Goal: Task Accomplishment & Management: Use online tool/utility

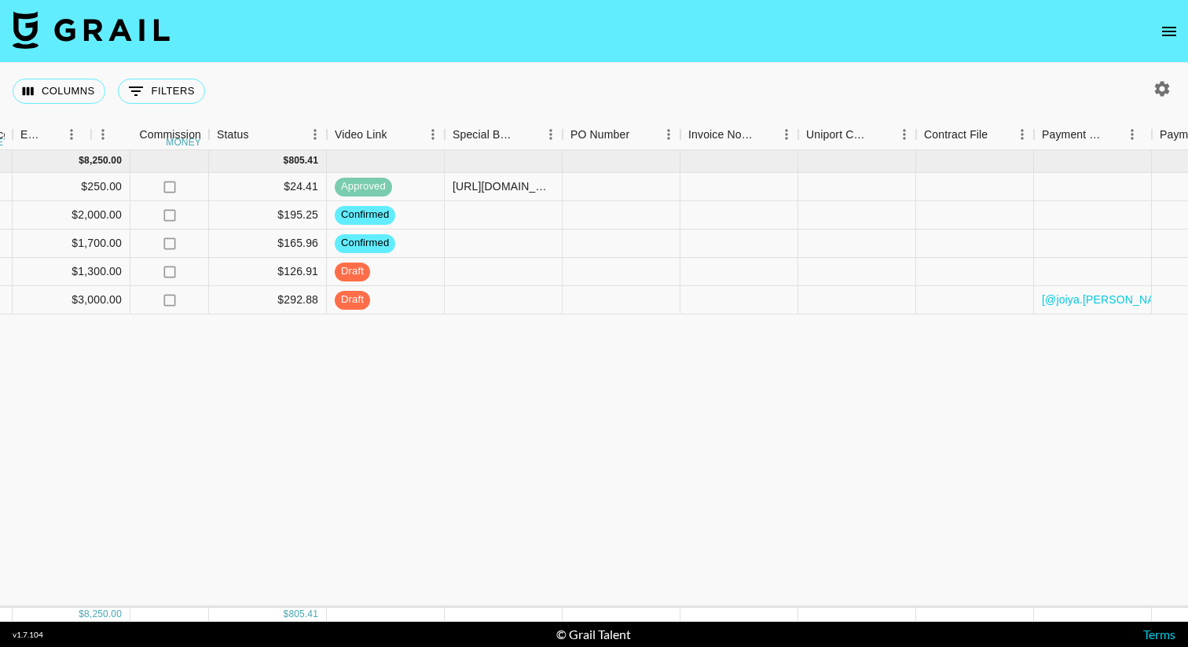
scroll to position [0, 1000]
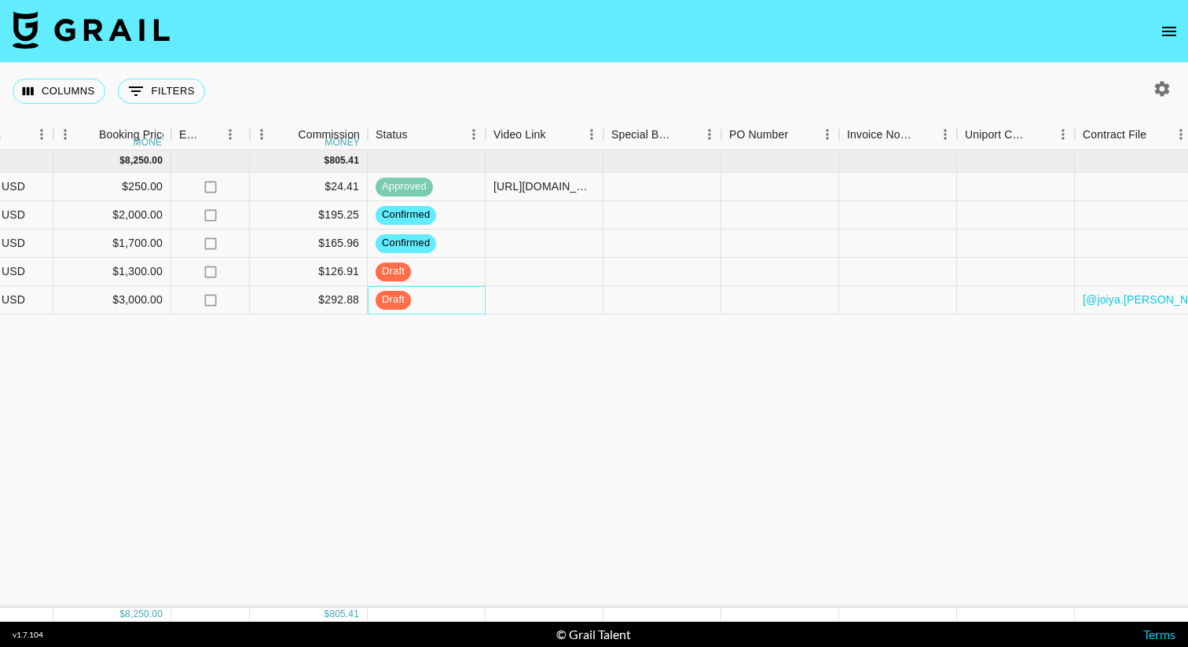
click at [453, 288] on div "draft" at bounding box center [427, 300] width 118 height 28
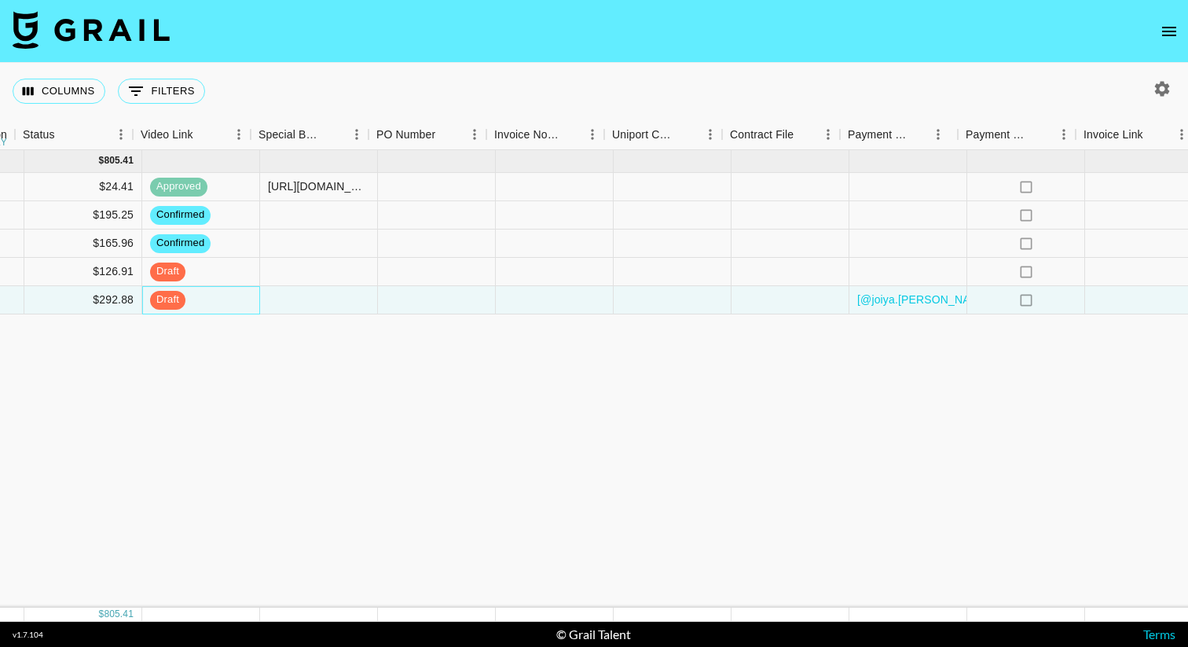
scroll to position [0, 1421]
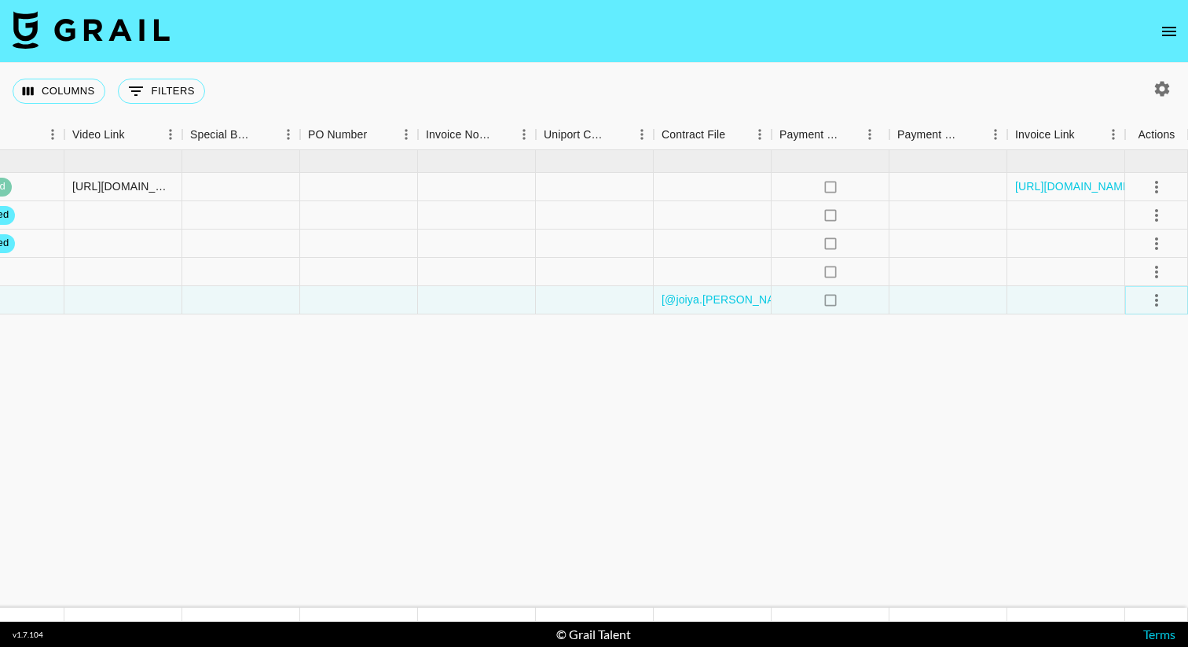
click at [1166, 306] on button "select merge strategy" at bounding box center [1157, 300] width 27 height 27
click at [1121, 450] on div "Approve" at bounding box center [1123, 447] width 48 height 19
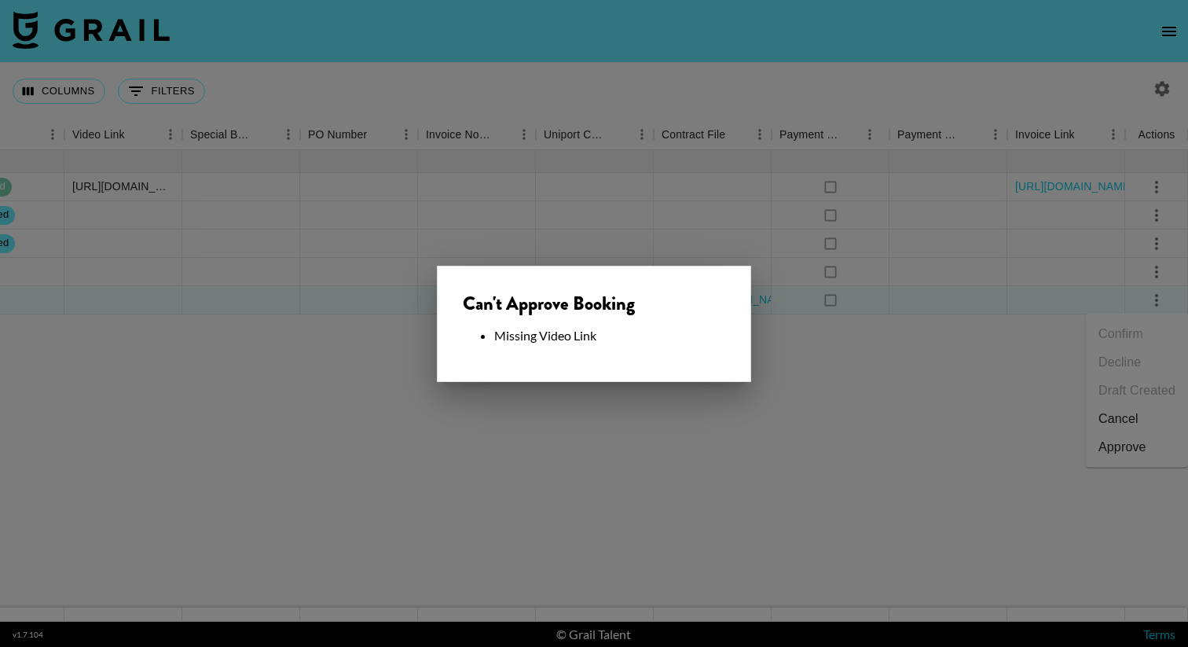
click at [597, 213] on div at bounding box center [594, 323] width 1188 height 647
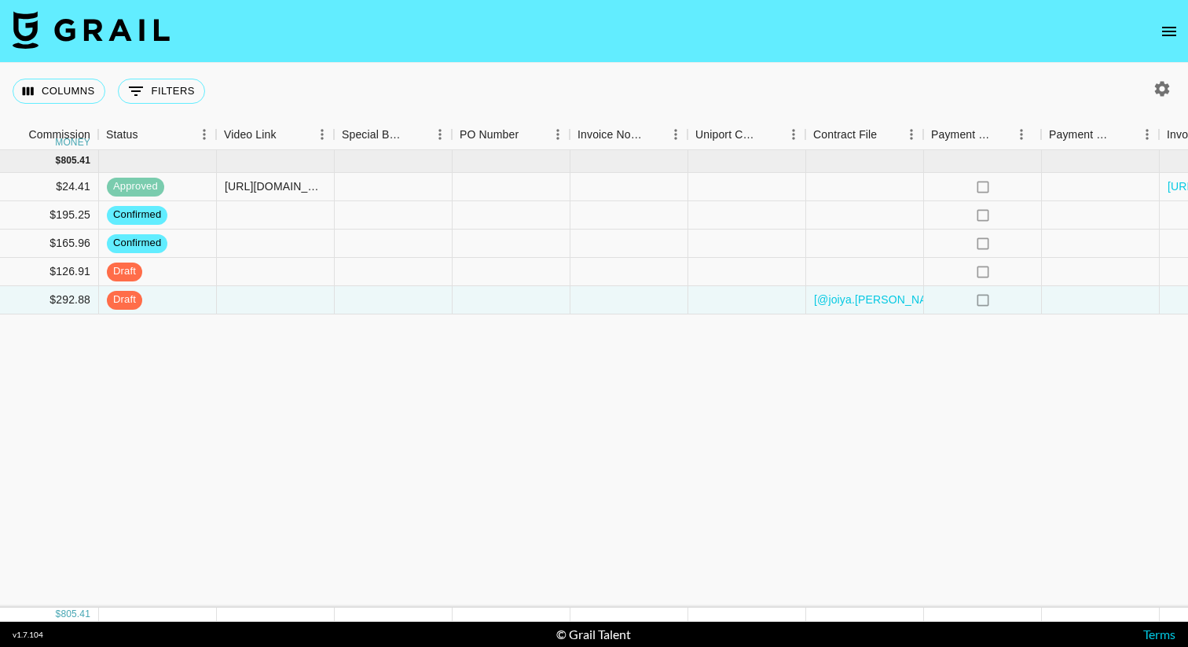
scroll to position [0, 1267]
click at [262, 308] on div at bounding box center [277, 300] width 118 height 28
type input "https://www.tiktok.com/@joiya.lanae/video/7554157100285349133?_r=1&_t=ZT-8zMxmG…"
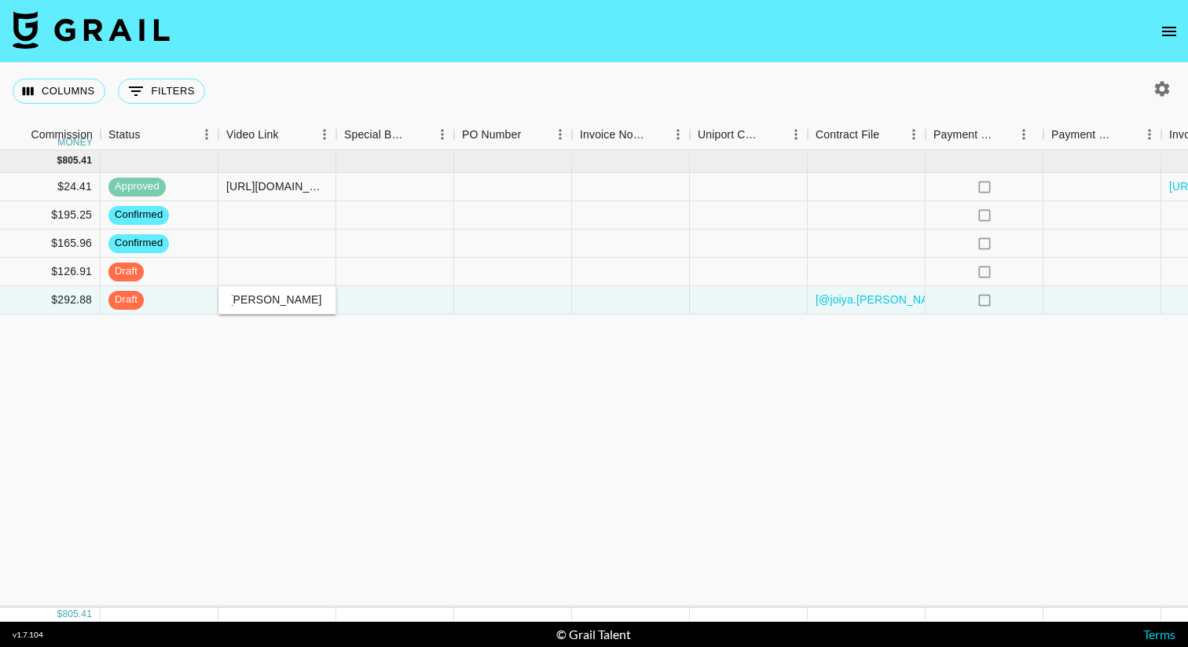
click at [333, 385] on div "Sep '25 ( 5 ) $ 8,250.00 $ 805.41 recqWW2lzYRuHHwAv joiya.lanae ariel.roache@gr…" at bounding box center [37, 378] width 2609 height 457
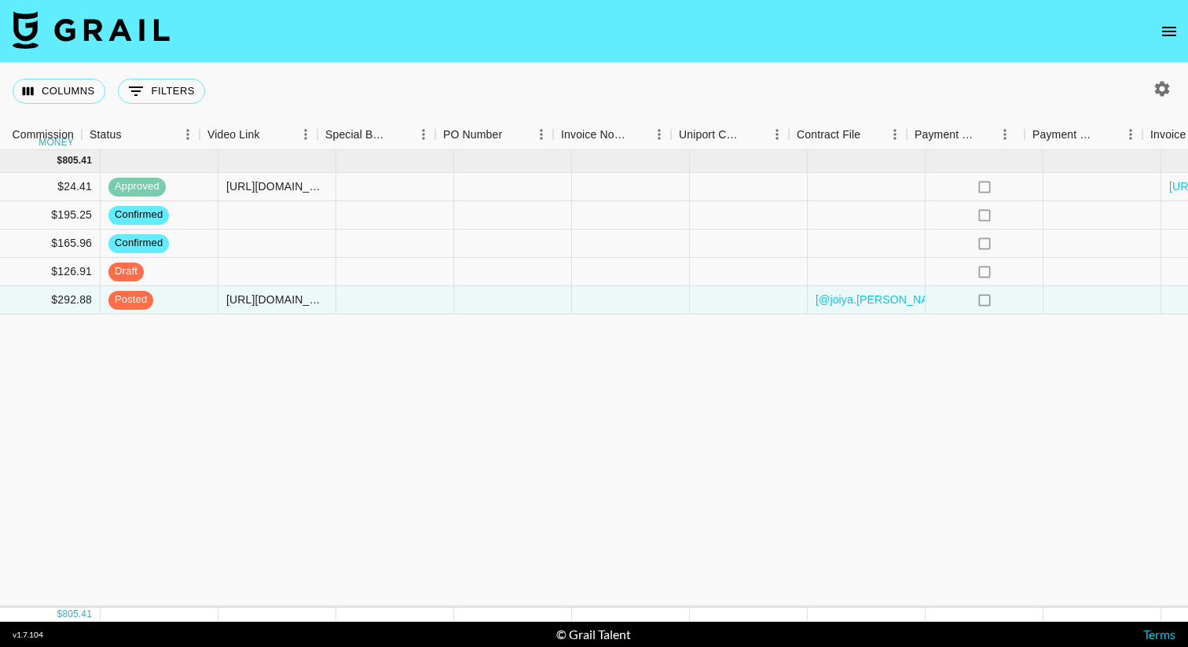
scroll to position [0, 1421]
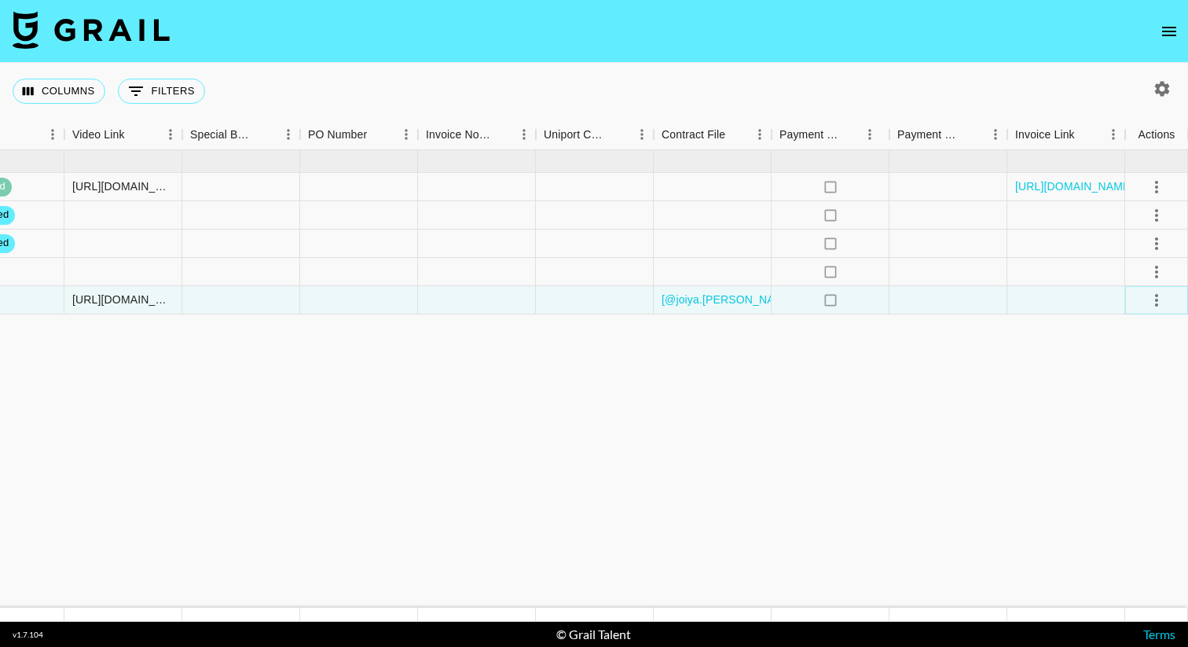
click at [1153, 301] on icon "select merge strategy" at bounding box center [1156, 300] width 19 height 19
click at [1112, 450] on div "Approve" at bounding box center [1123, 447] width 48 height 19
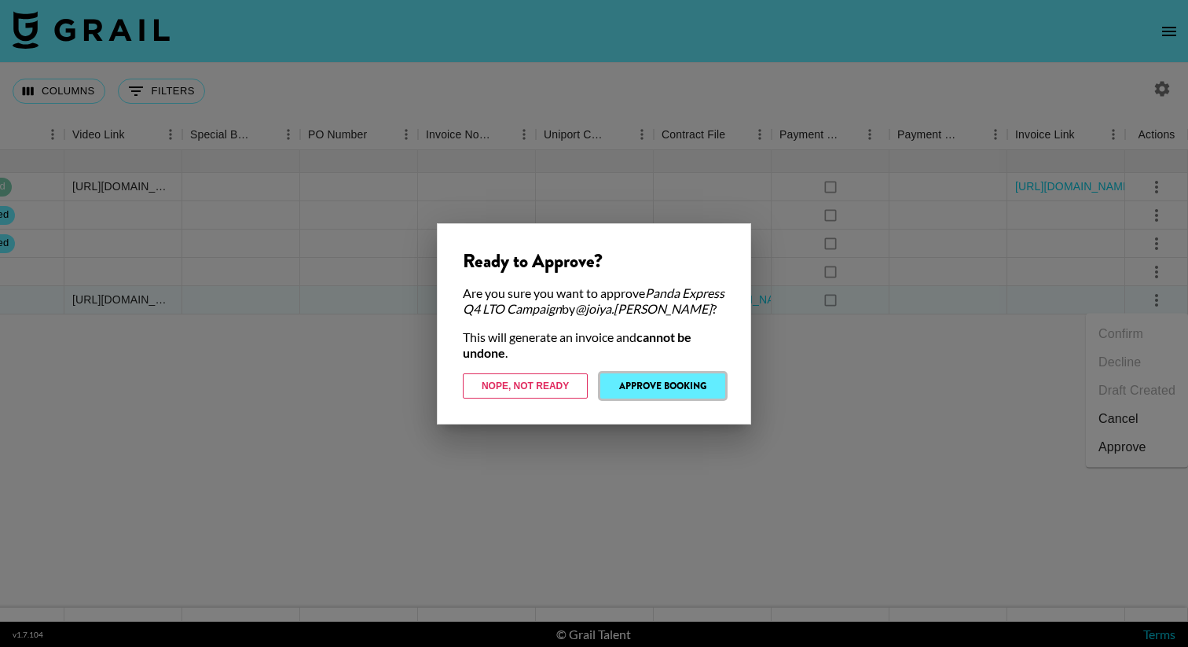
click at [670, 387] on button "Approve Booking" at bounding box center [662, 385] width 125 height 25
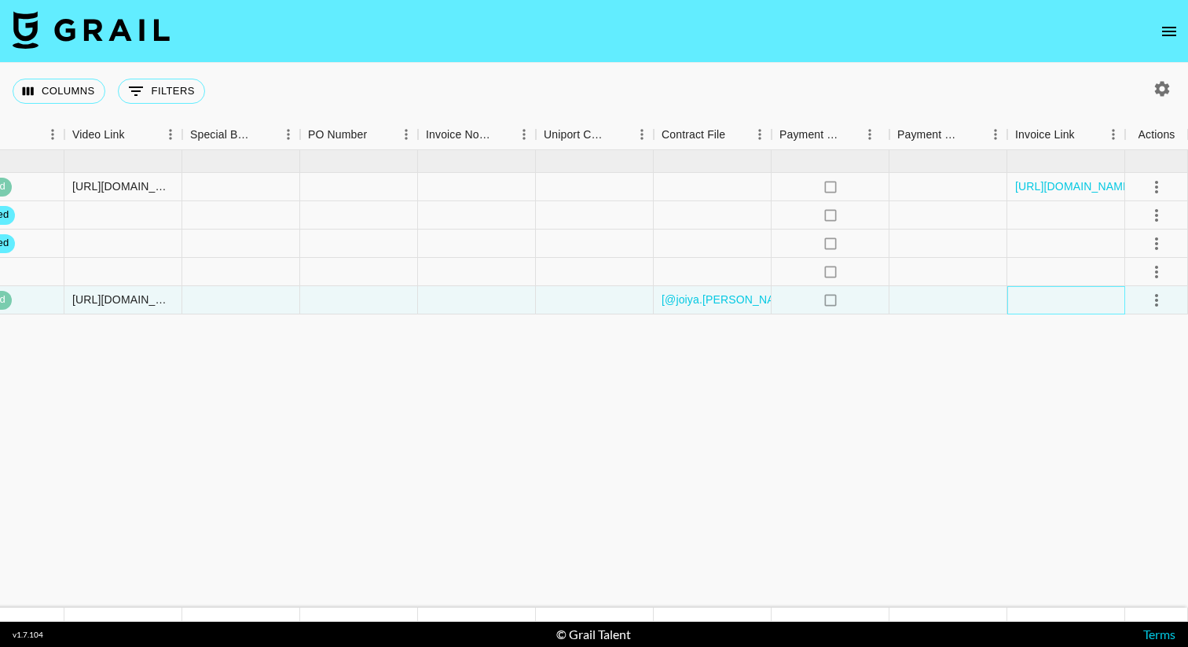
click at [1048, 288] on div at bounding box center [1067, 300] width 118 height 28
click at [1060, 188] on link "https://in.xero.com/YHrZK0oeYSazUlQ5ZsVaLsHjxjHPfa0G5U7yY6Ox" at bounding box center [1074, 186] width 119 height 16
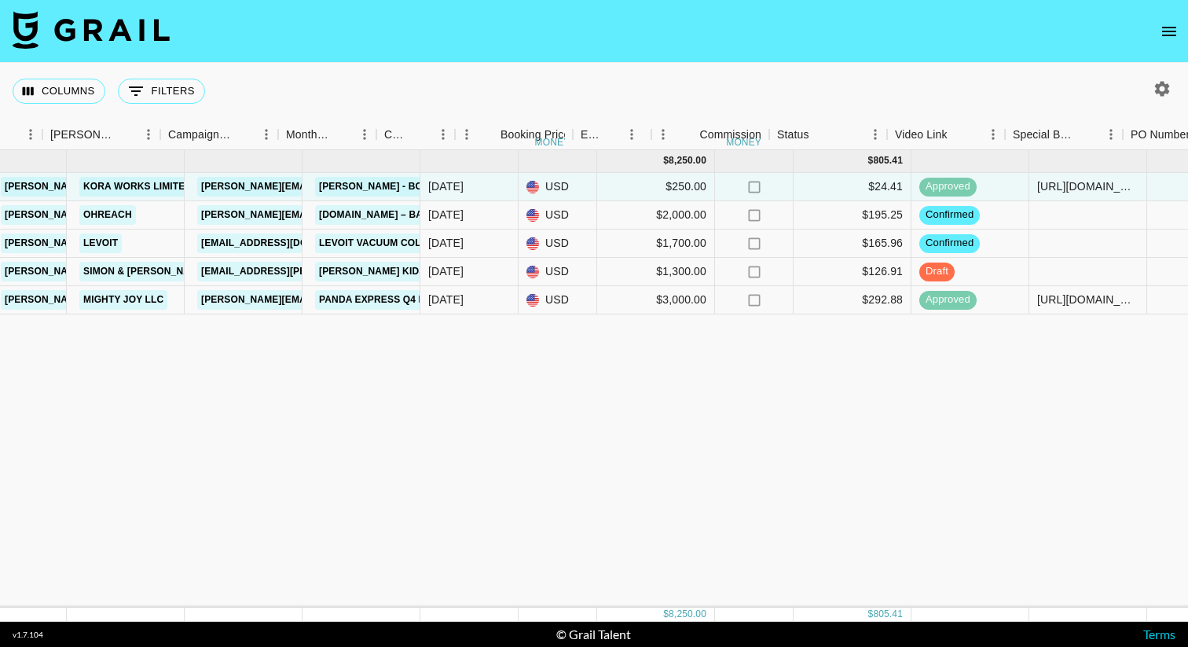
scroll to position [0, 389]
